Goal: Use online tool/utility: Utilize a website feature to perform a specific function

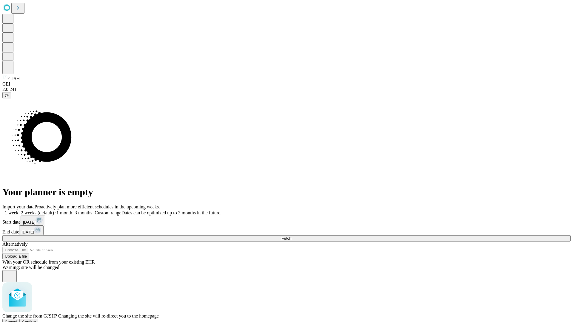
click at [36, 320] on span "Confirm" at bounding box center [29, 322] width 14 height 4
click at [72, 210] on label "1 month" at bounding box center [63, 212] width 18 height 5
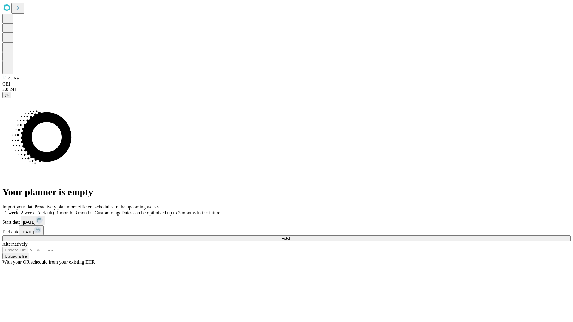
click at [291, 236] on span "Fetch" at bounding box center [286, 238] width 10 height 4
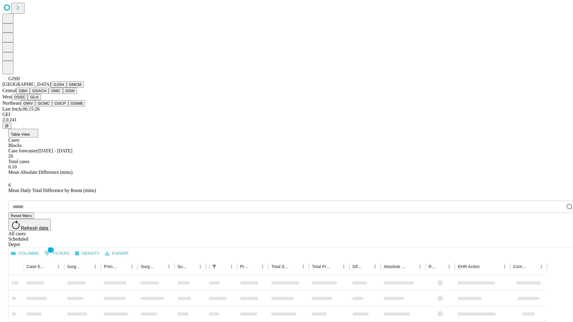
click at [67, 88] on button "GMCM" at bounding box center [75, 84] width 17 height 6
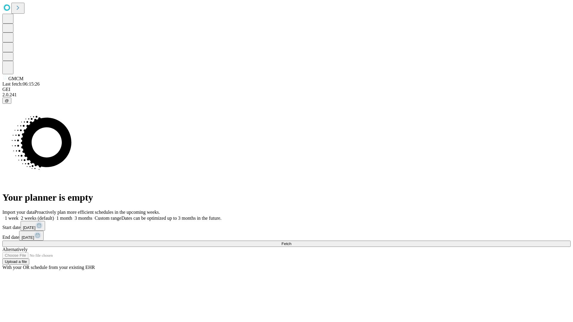
click at [72, 216] on label "1 month" at bounding box center [63, 218] width 18 height 5
click at [291, 242] on span "Fetch" at bounding box center [286, 244] width 10 height 4
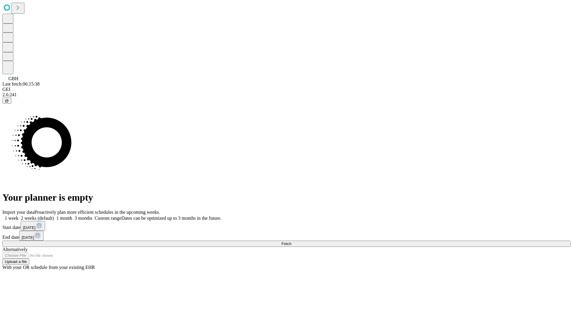
click at [72, 216] on label "1 month" at bounding box center [63, 218] width 18 height 5
click at [291, 242] on span "Fetch" at bounding box center [286, 244] width 10 height 4
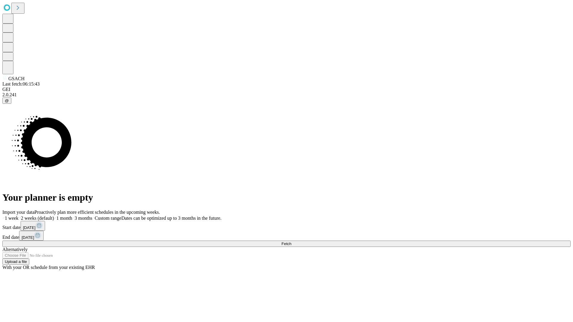
click at [72, 216] on label "1 month" at bounding box center [63, 218] width 18 height 5
click at [291, 242] on span "Fetch" at bounding box center [286, 244] width 10 height 4
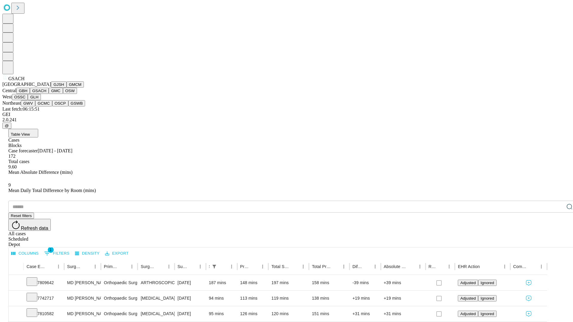
click at [49, 94] on button "GMC" at bounding box center [56, 91] width 14 height 6
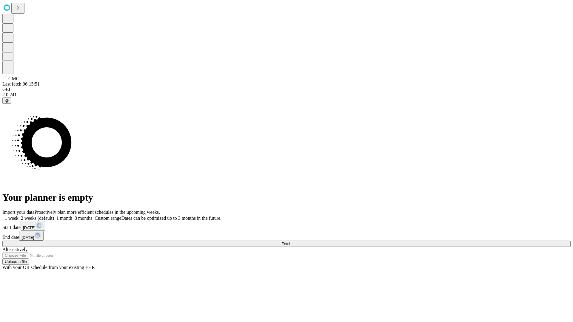
click at [72, 216] on label "1 month" at bounding box center [63, 218] width 18 height 5
click at [291, 242] on span "Fetch" at bounding box center [286, 244] width 10 height 4
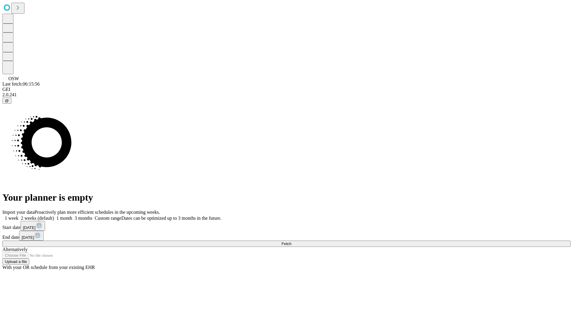
click at [72, 216] on label "1 month" at bounding box center [63, 218] width 18 height 5
click at [291, 242] on span "Fetch" at bounding box center [286, 244] width 10 height 4
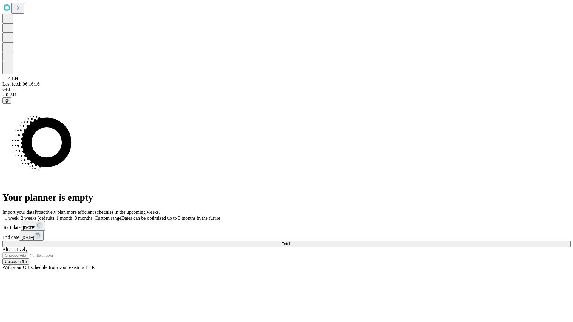
click at [72, 216] on label "1 month" at bounding box center [63, 218] width 18 height 5
click at [291, 242] on span "Fetch" at bounding box center [286, 244] width 10 height 4
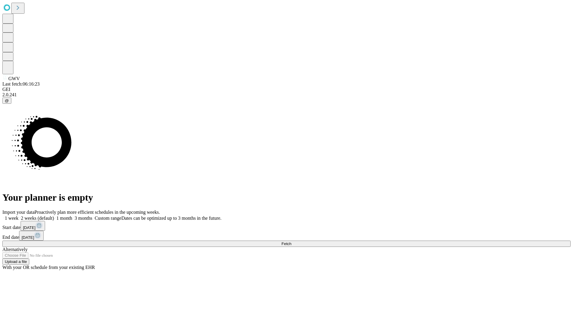
click at [72, 216] on label "1 month" at bounding box center [63, 218] width 18 height 5
click at [291, 242] on span "Fetch" at bounding box center [286, 244] width 10 height 4
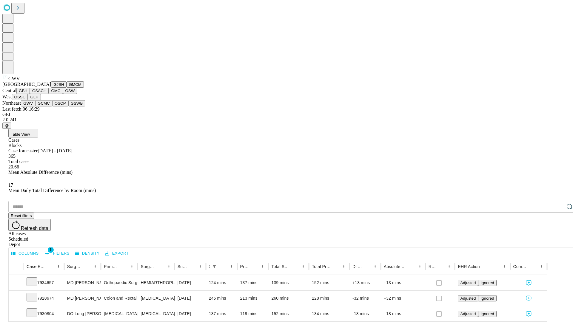
click at [46, 107] on button "GCMC" at bounding box center [43, 103] width 17 height 6
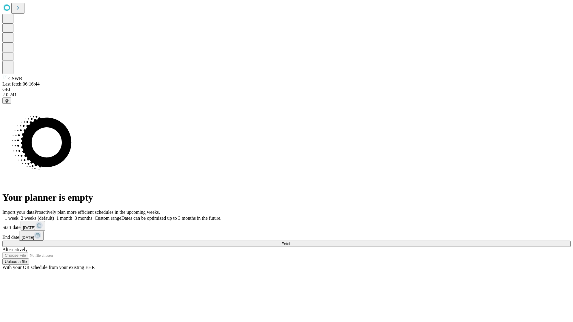
click at [72, 216] on label "1 month" at bounding box center [63, 218] width 18 height 5
click at [291, 242] on span "Fetch" at bounding box center [286, 244] width 10 height 4
